Goal: Information Seeking & Learning: Learn about a topic

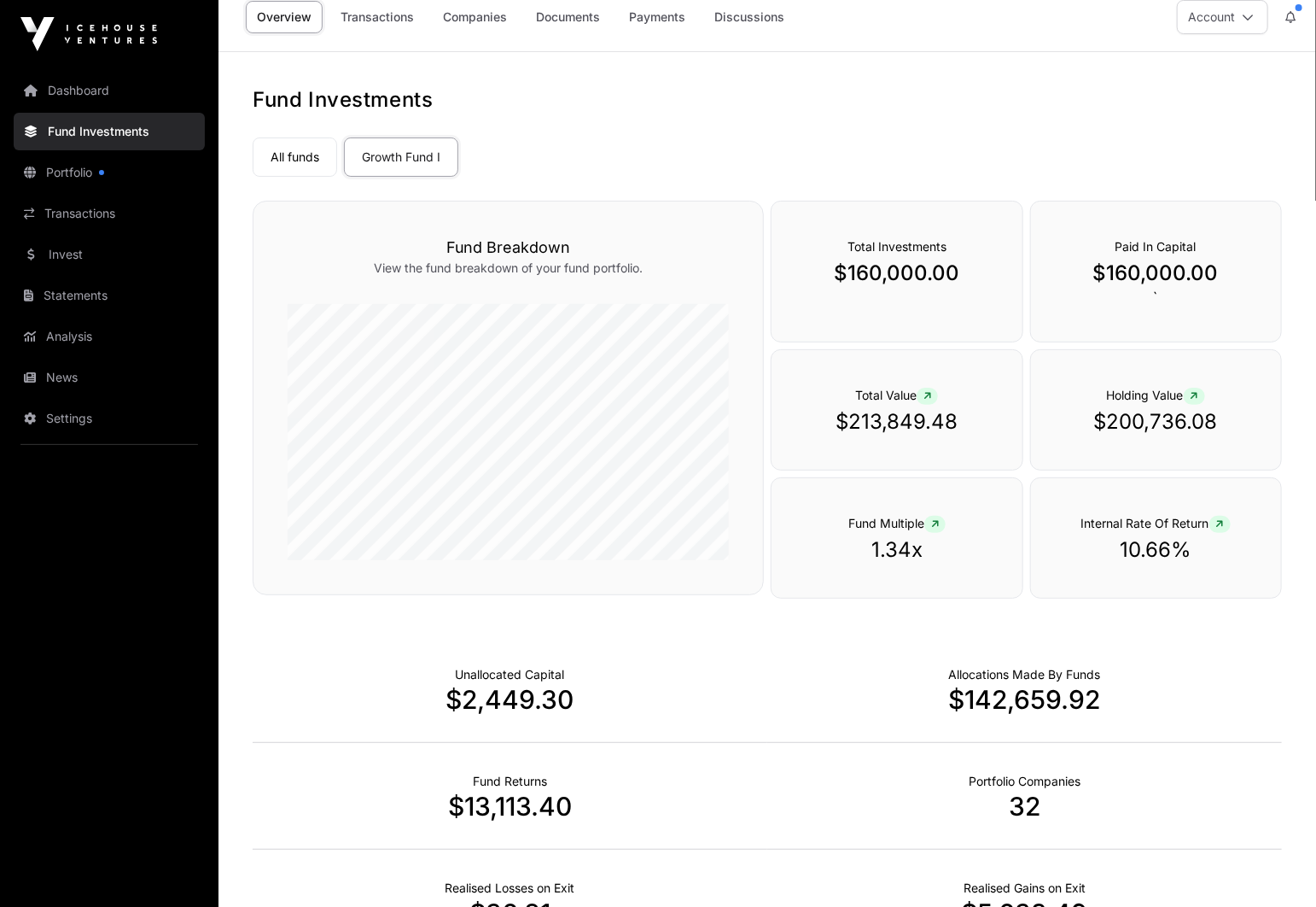
scroll to position [268, 0]
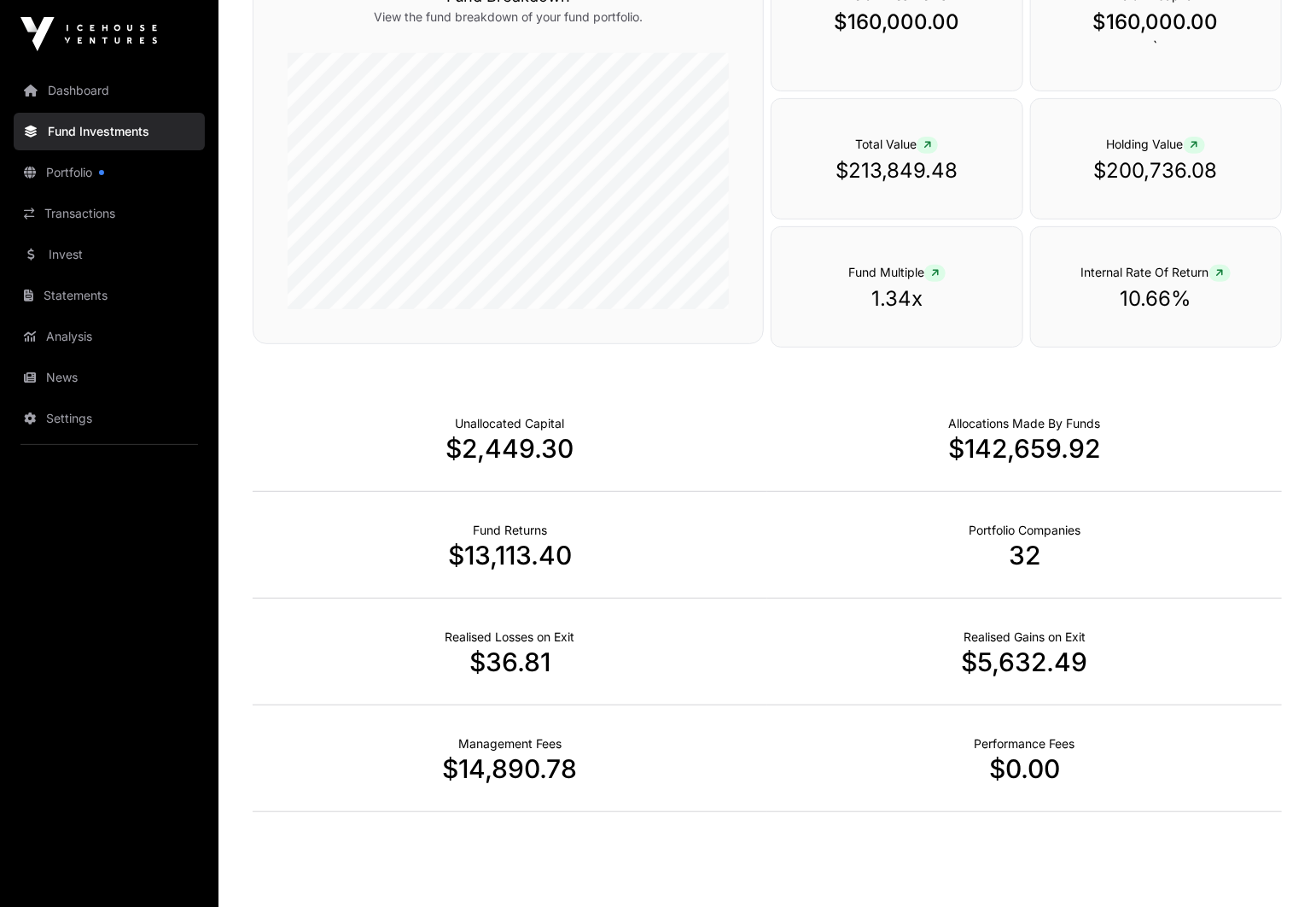
click at [1150, 300] on p "10.66%" at bounding box center [1155, 299] width 181 height 27
click at [1218, 274] on icon at bounding box center [1220, 273] width 8 height 11
click at [1221, 268] on icon at bounding box center [1220, 273] width 8 height 11
click at [1221, 270] on icon at bounding box center [1220, 273] width 8 height 11
click at [1123, 285] on p "10.66%" at bounding box center [1155, 299] width 181 height 27
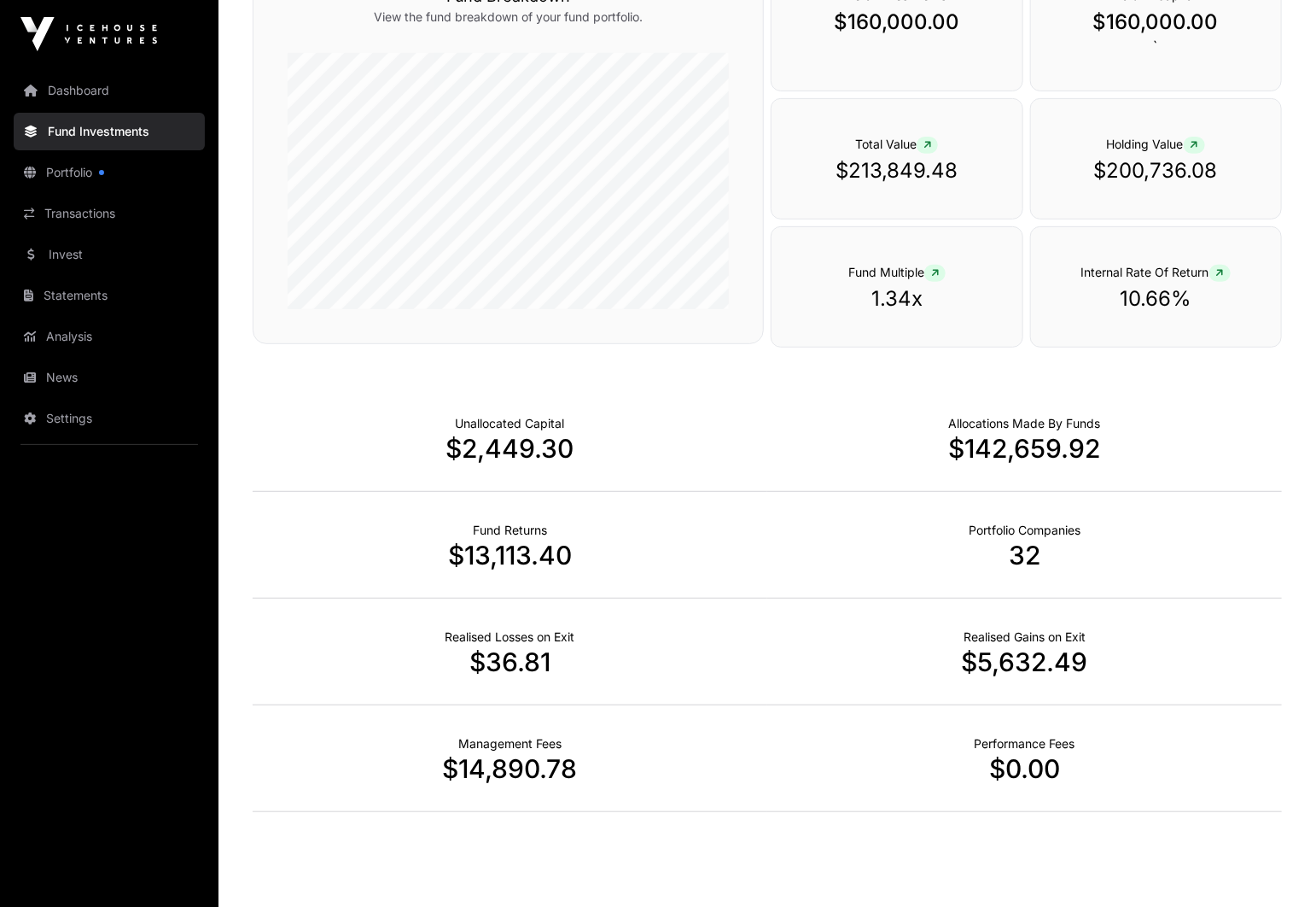
click at [941, 275] on span at bounding box center [935, 274] width 21 height 17
click at [937, 274] on icon at bounding box center [935, 273] width 8 height 11
click at [1155, 292] on p "10.66%" at bounding box center [1155, 299] width 181 height 27
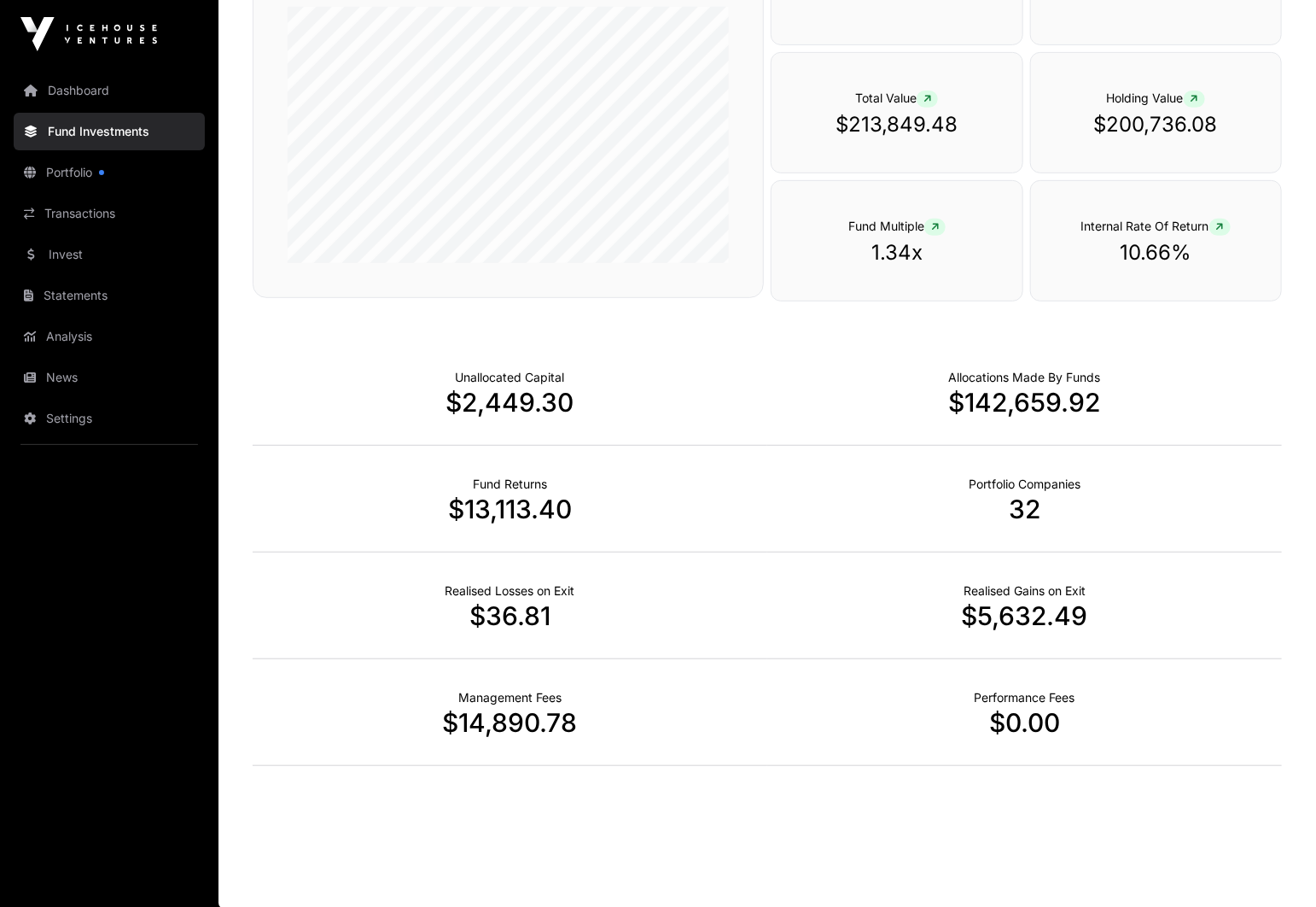
click at [521, 613] on p "$36.81" at bounding box center [510, 616] width 515 height 31
click at [642, 604] on p "$36.81" at bounding box center [510, 616] width 515 height 31
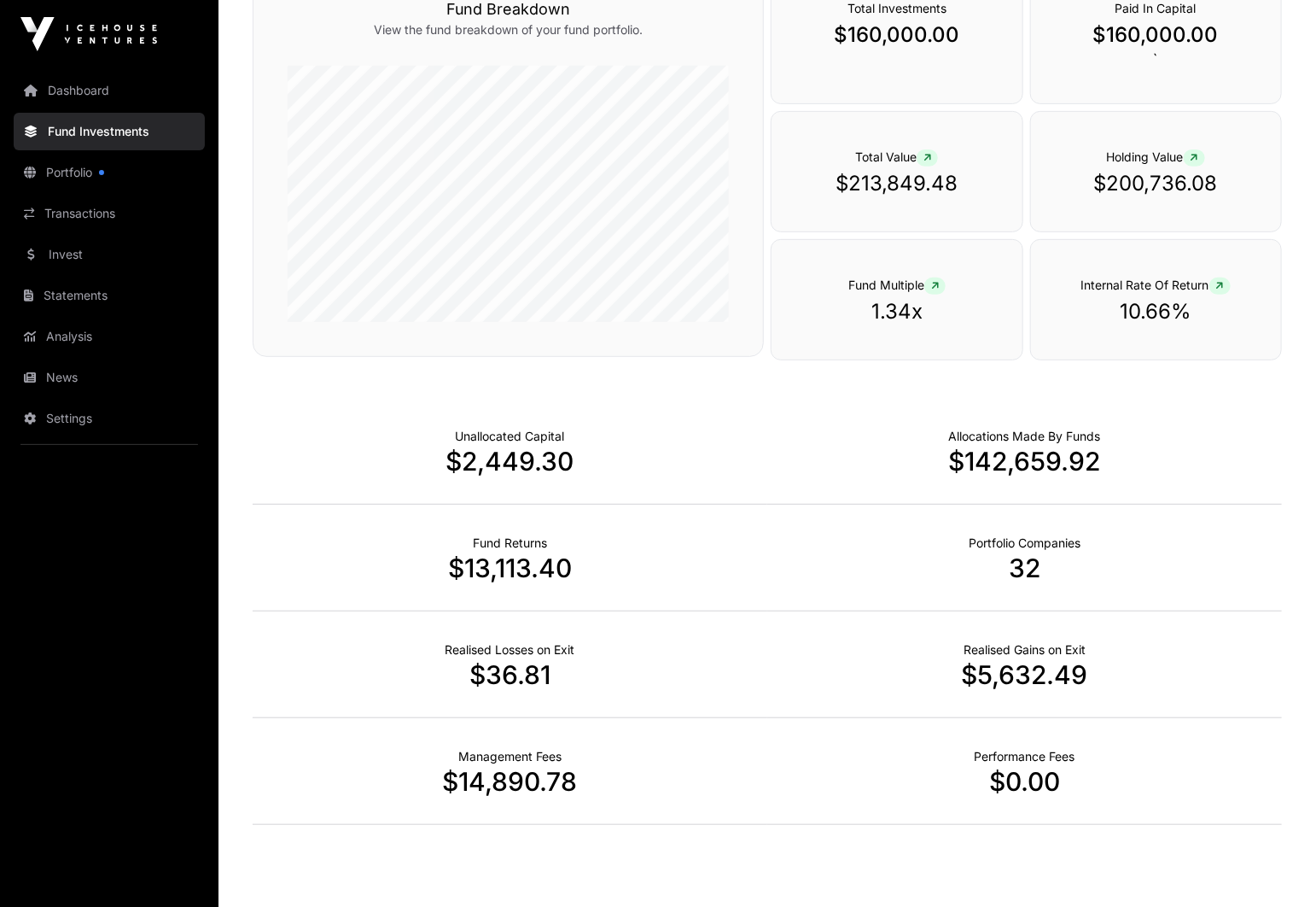
scroll to position [0, 0]
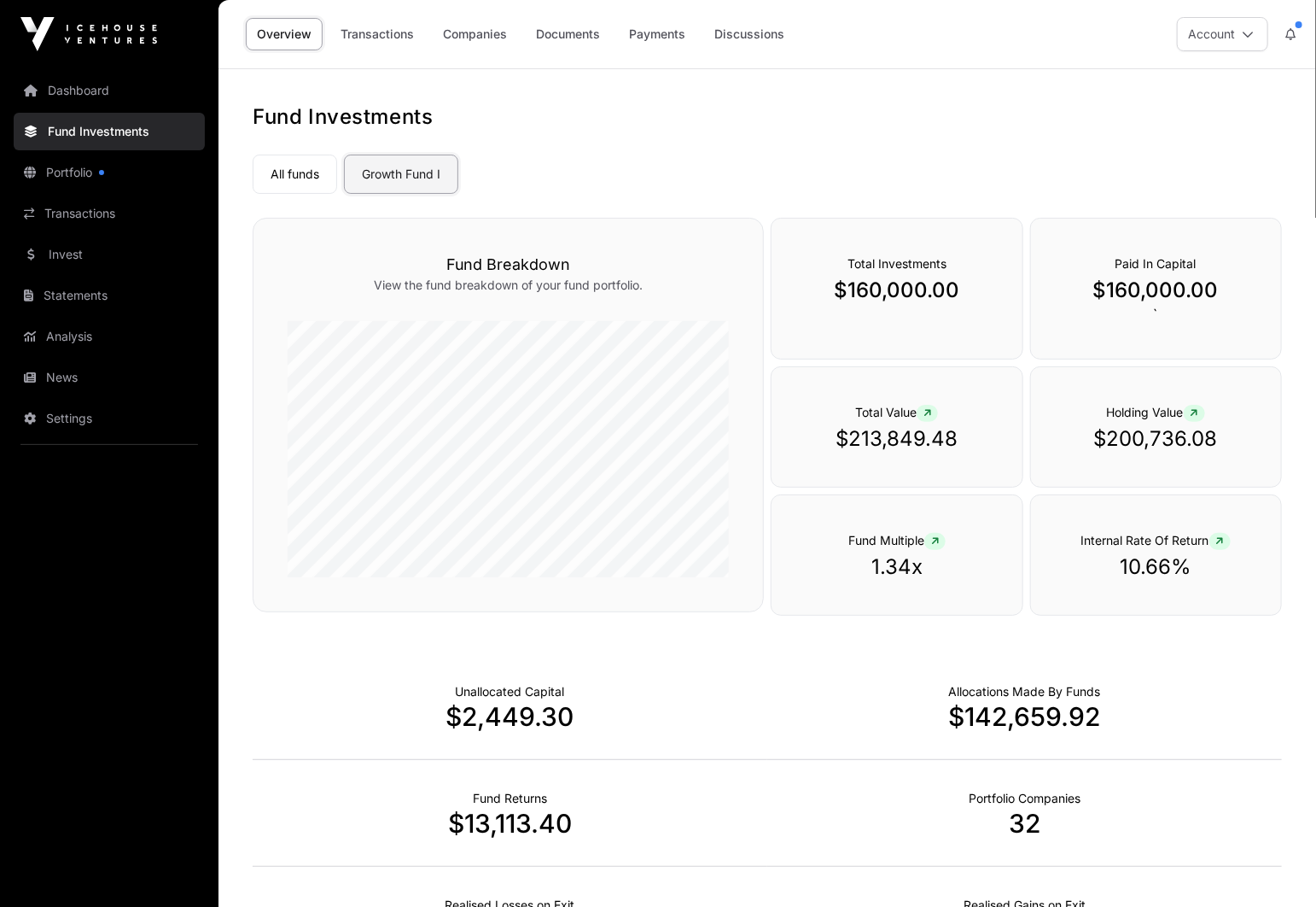
click at [380, 178] on link "Growth Fund I" at bounding box center [401, 174] width 114 height 39
click at [391, 40] on link "Transactions" at bounding box center [377, 33] width 96 height 32
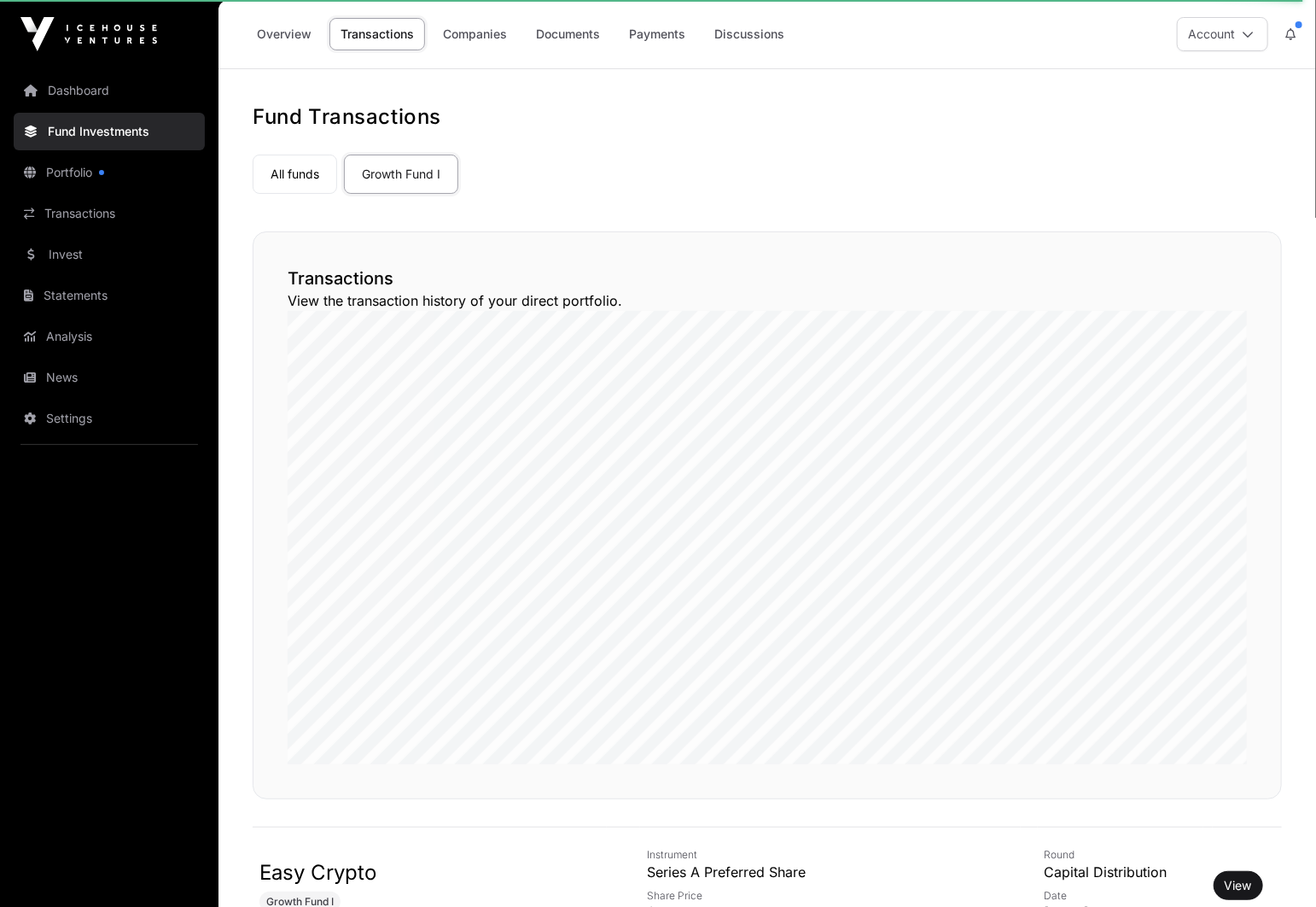
click at [475, 10] on div "Overview Transactions Companies Documents Payments Discussions" at bounding box center [517, 34] width 577 height 53
click at [481, 17] on div "Overview Transactions Companies Documents Payments Discussions" at bounding box center [517, 34] width 577 height 53
click at [58, 193] on nav "Dashboard Fund Investments Portfolio Transactions Invest Statements Analysis Ne…" at bounding box center [109, 480] width 218 height 825
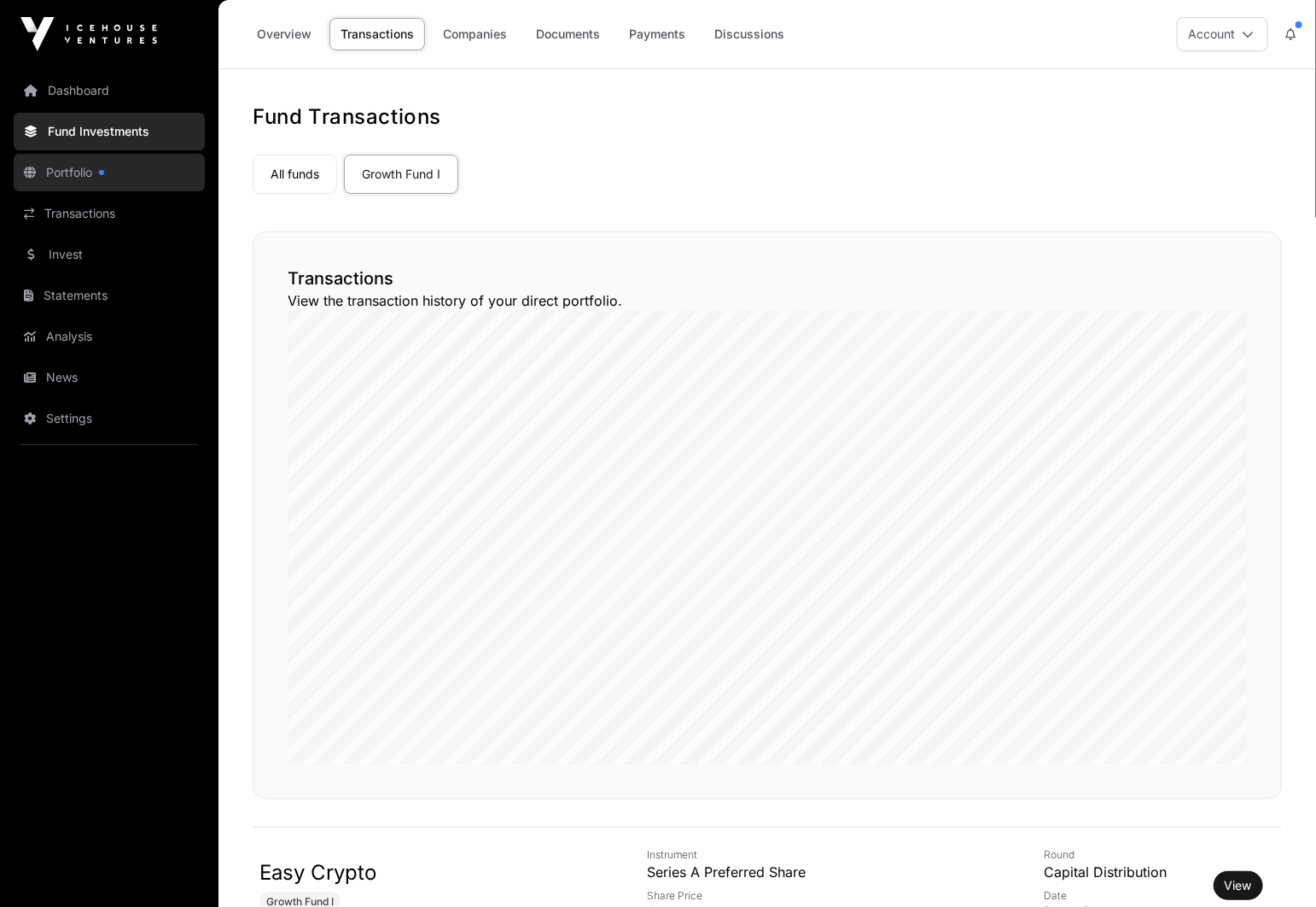
click at [70, 181] on link "Portfolio" at bounding box center [109, 172] width 191 height 38
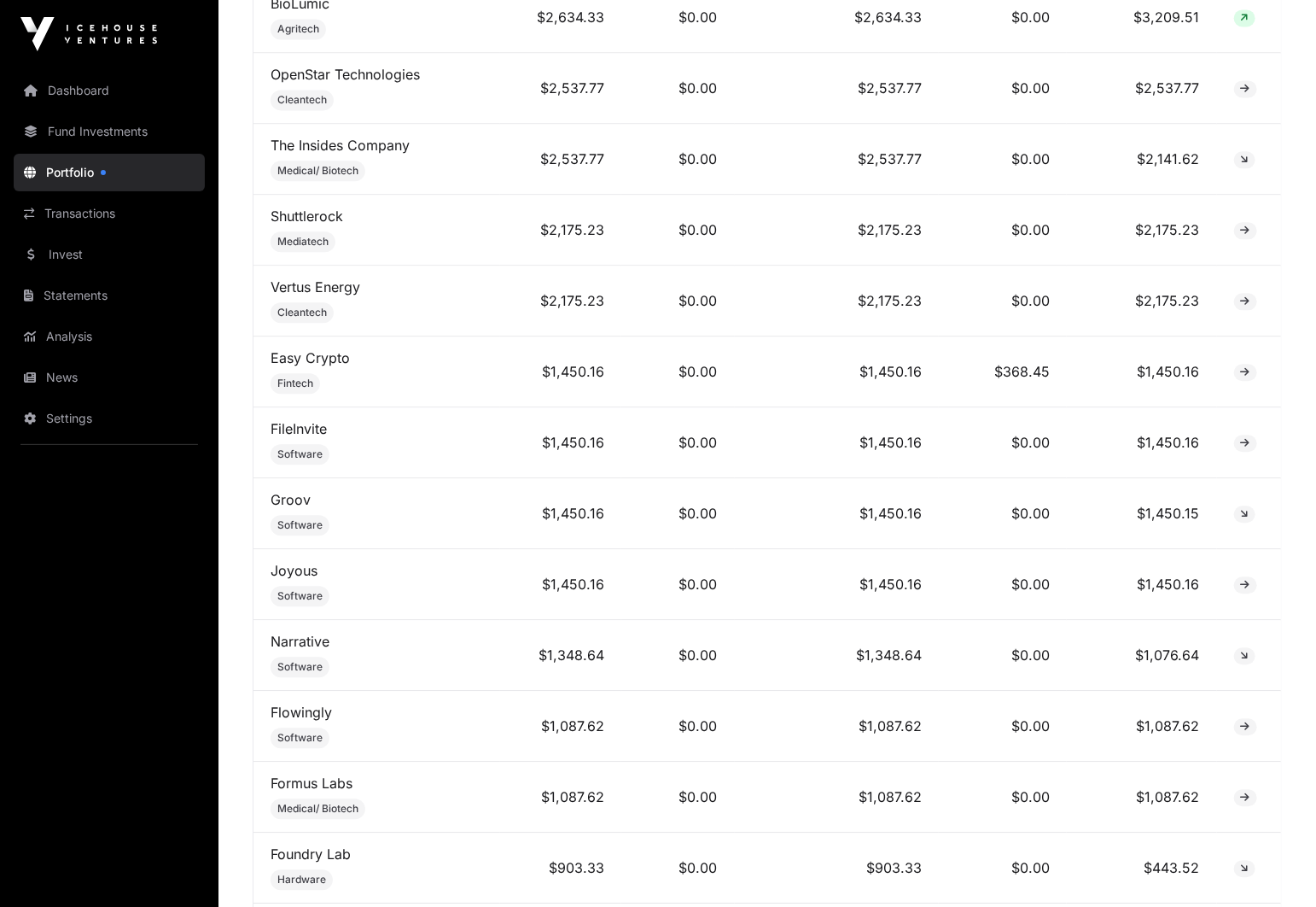
scroll to position [1902, 0]
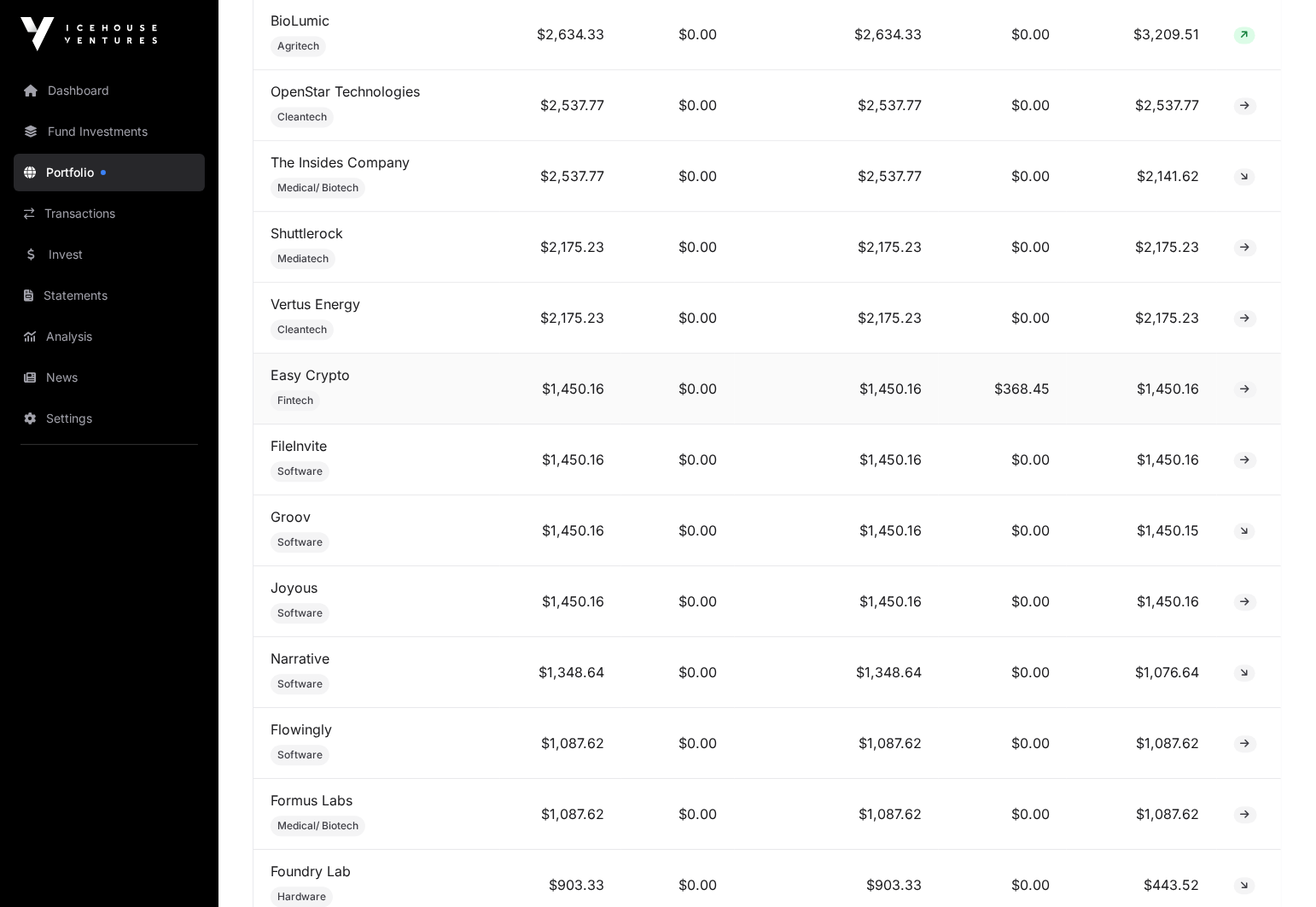
click at [1007, 393] on td "$368.45" at bounding box center [1003, 388] width 128 height 71
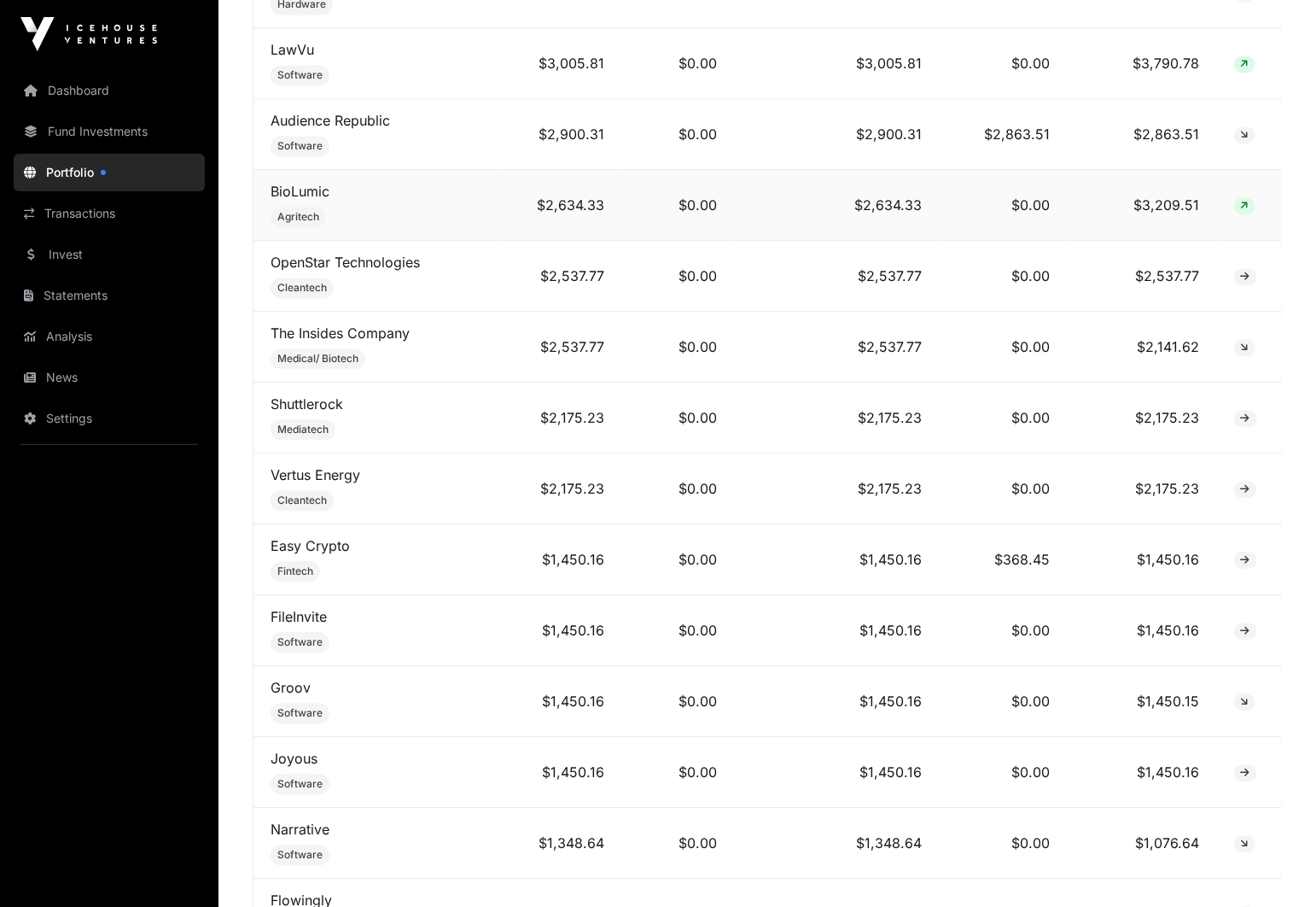
scroll to position [1809, 0]
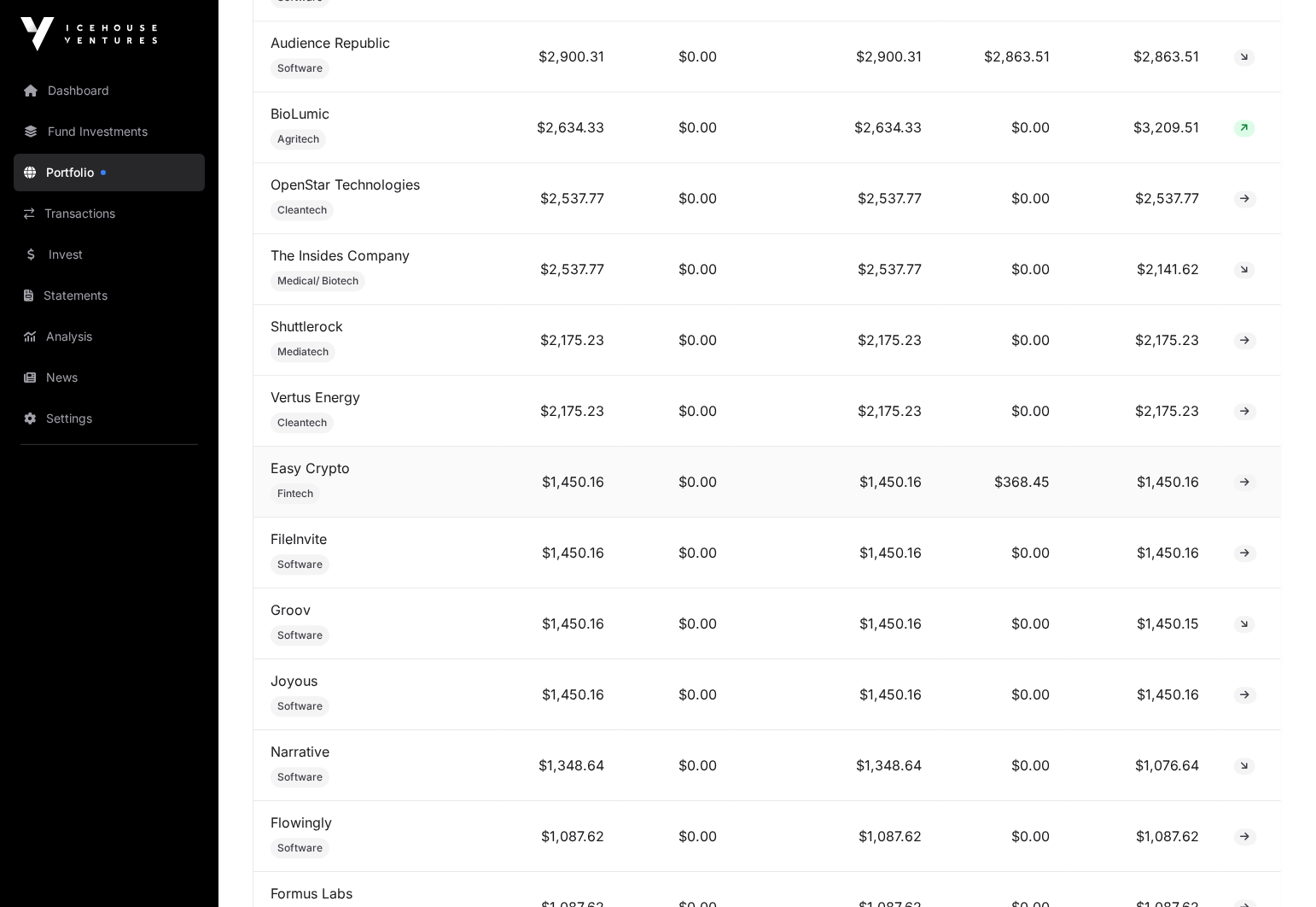
click at [1241, 477] on icon at bounding box center [1246, 482] width 10 height 11
click at [1237, 480] on span at bounding box center [1246, 483] width 23 height 17
click at [325, 467] on link "Easy Crypto" at bounding box center [310, 469] width 80 height 17
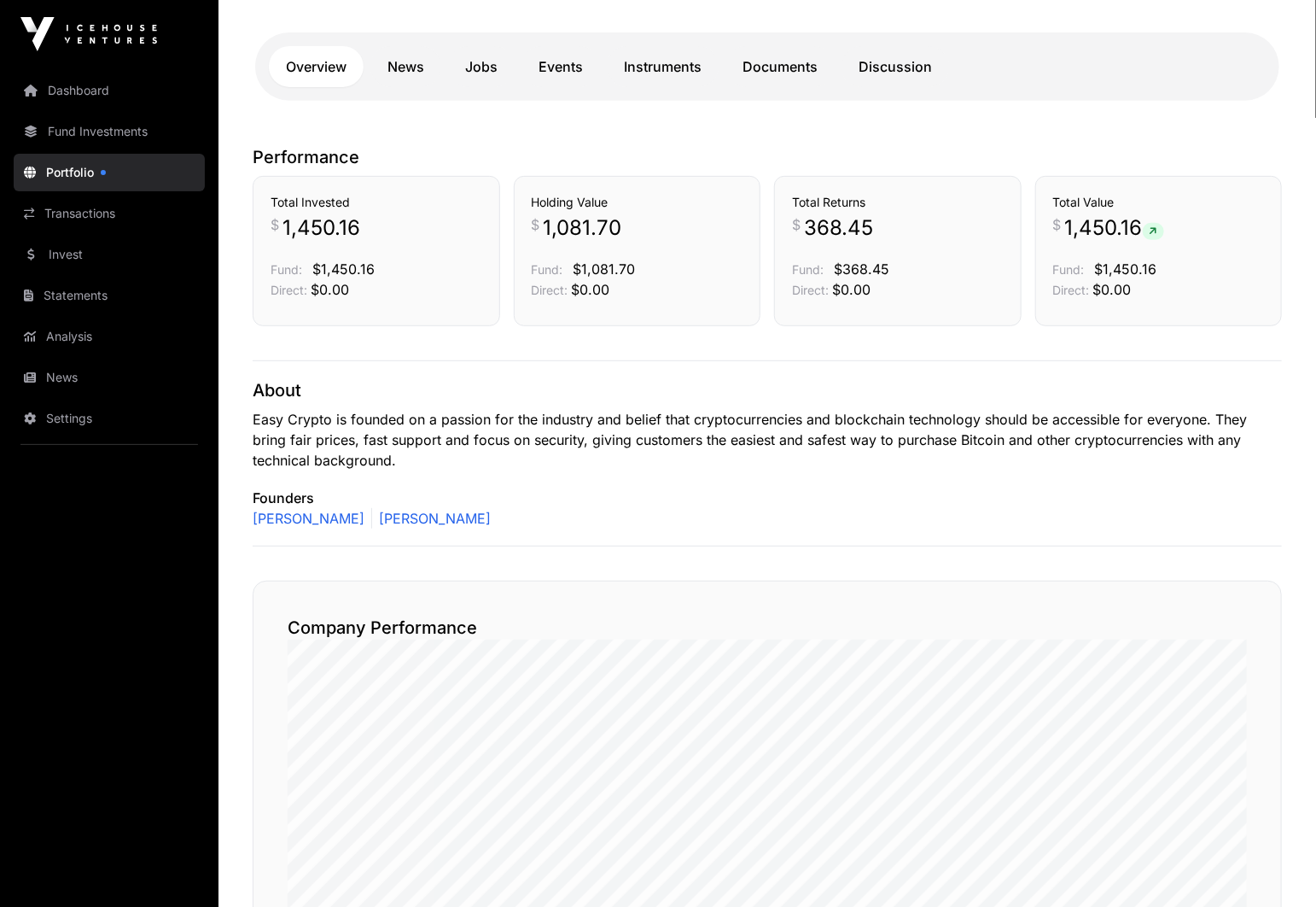
scroll to position [175, 0]
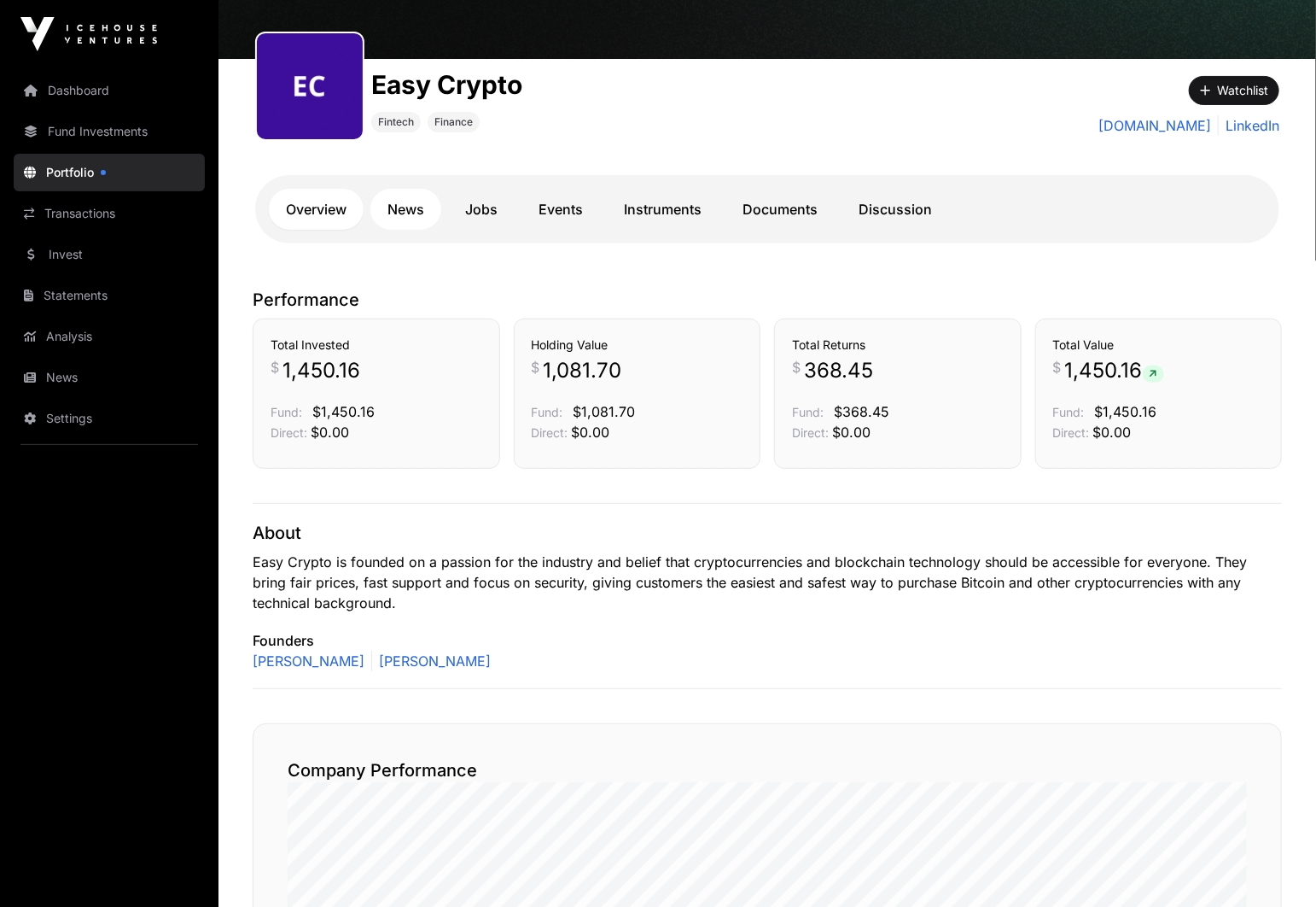
click at [414, 210] on link "News" at bounding box center [405, 210] width 71 height 41
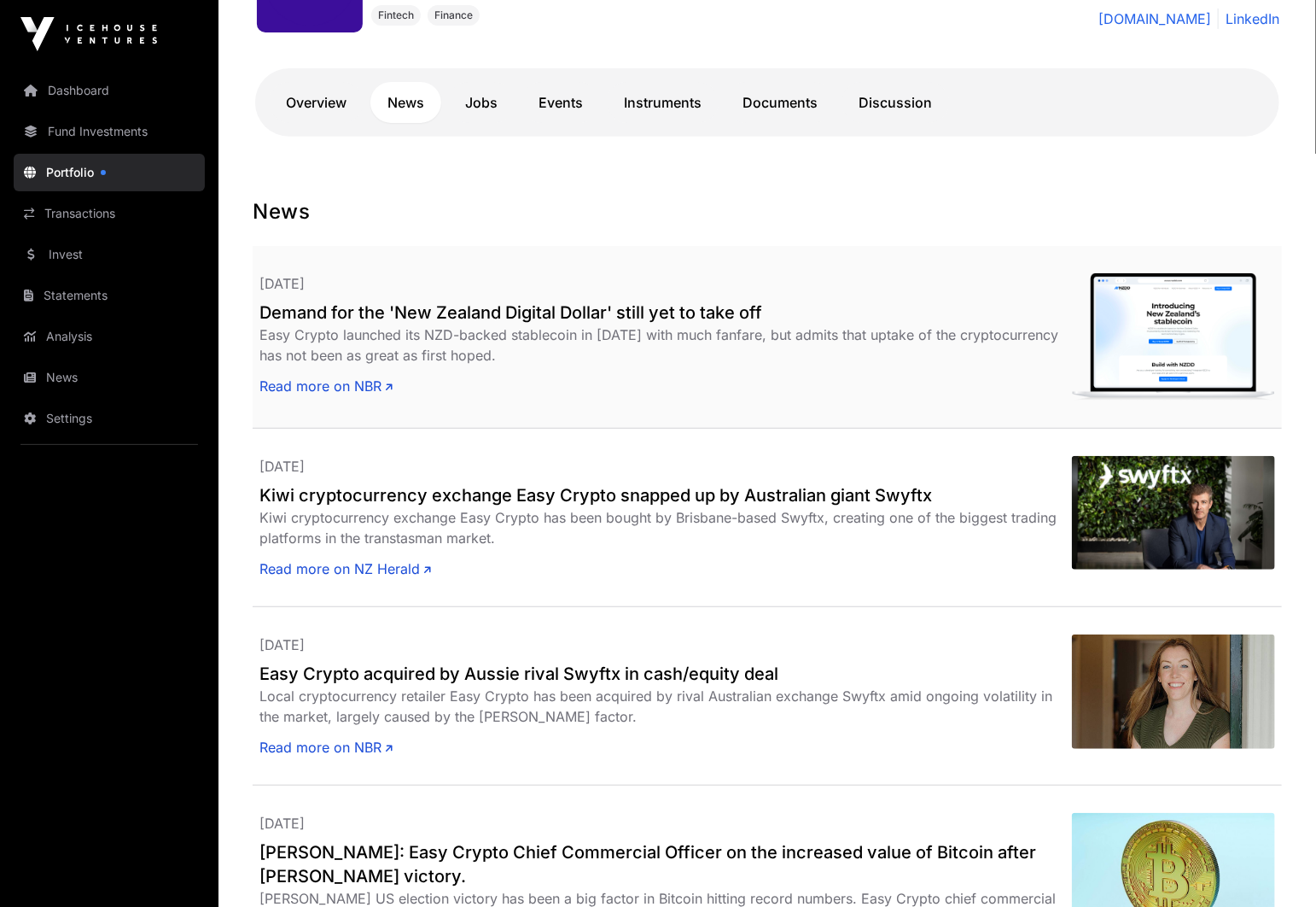
scroll to position [352, 0]
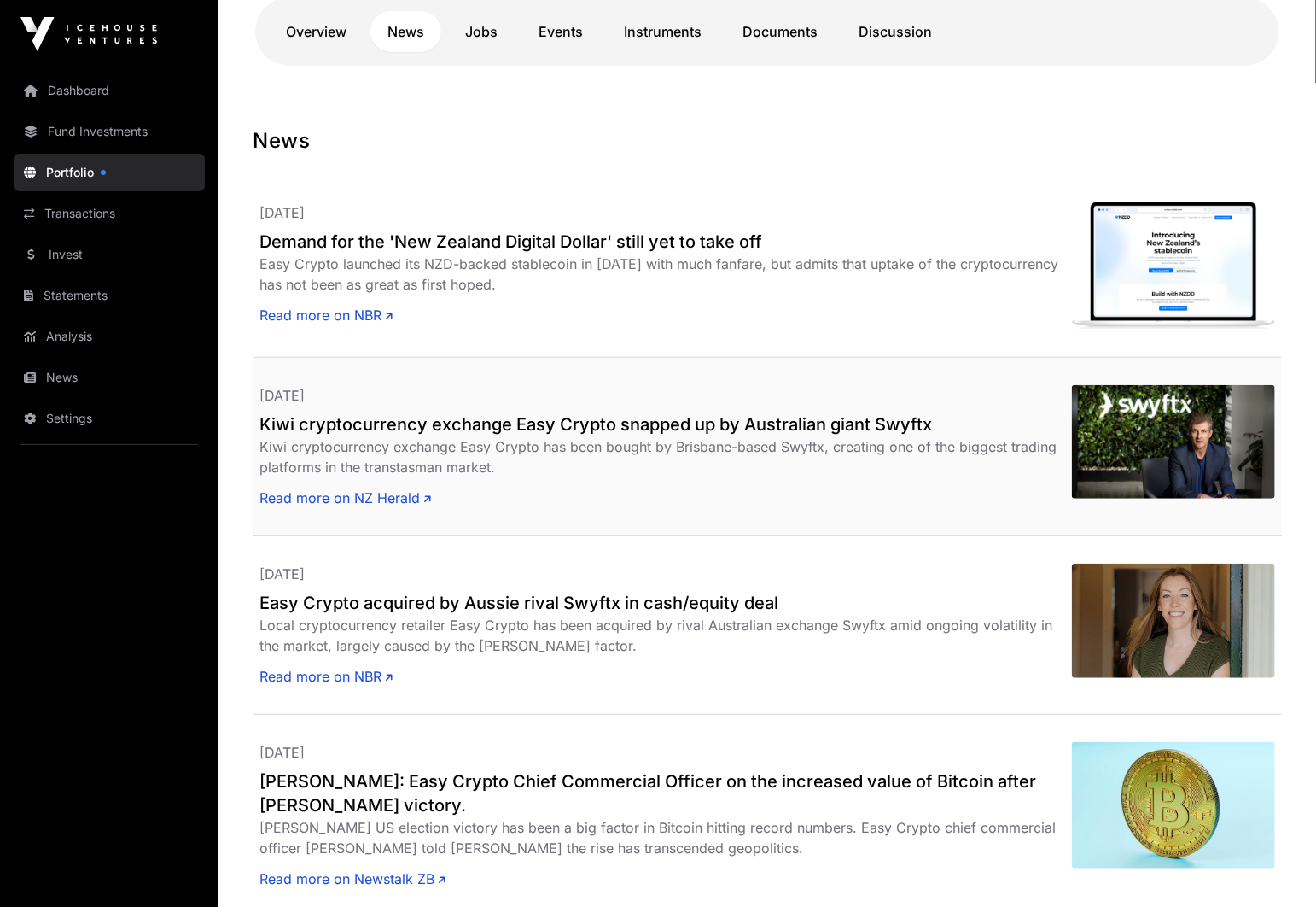
click at [502, 422] on h2 "Kiwi cryptocurrency exchange Easy Crypto snapped up by Australian giant Swyftx" at bounding box center [666, 424] width 813 height 24
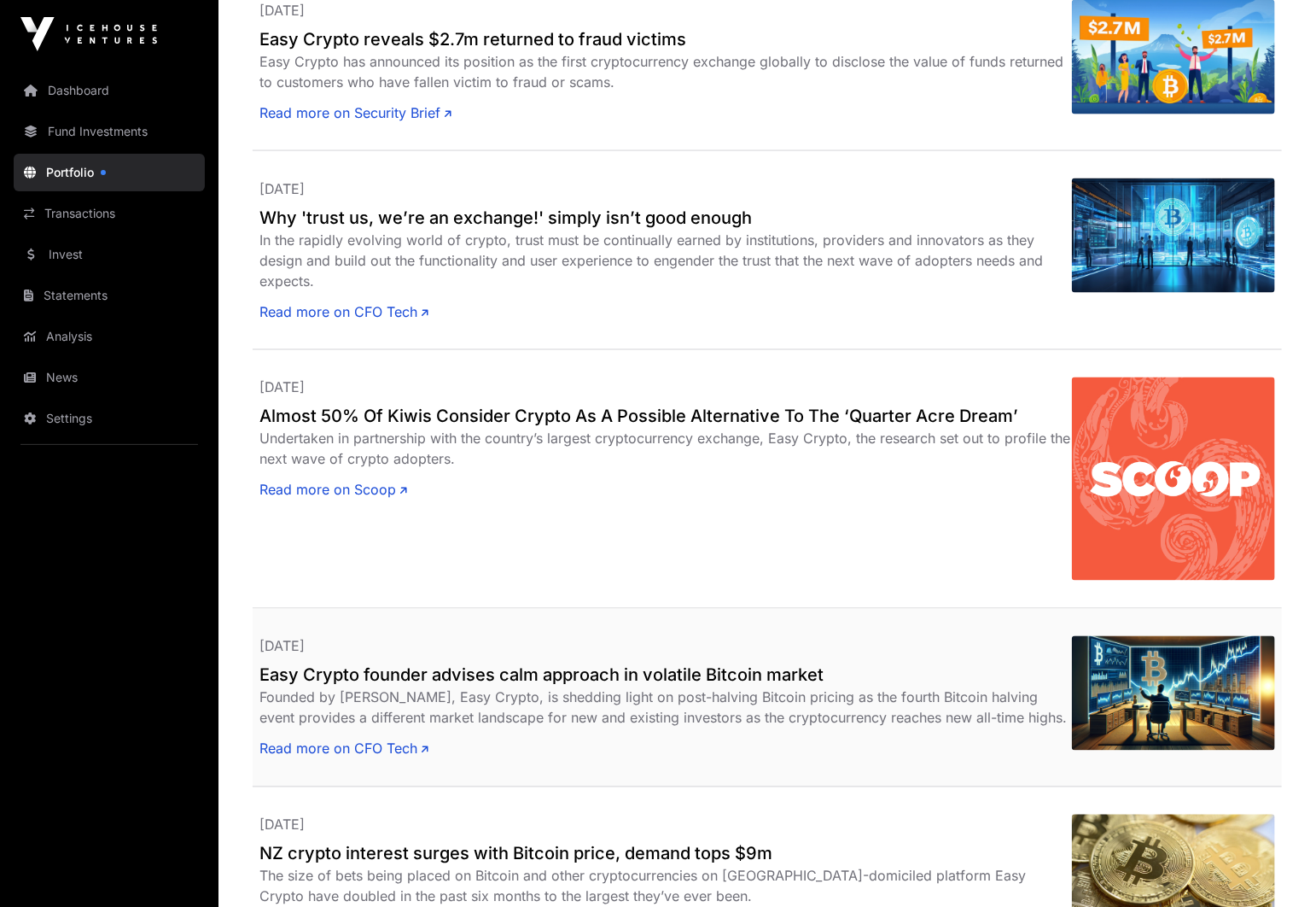
scroll to position [1550, 0]
